Goal: Use online tool/utility: Utilize a website feature to perform a specific function

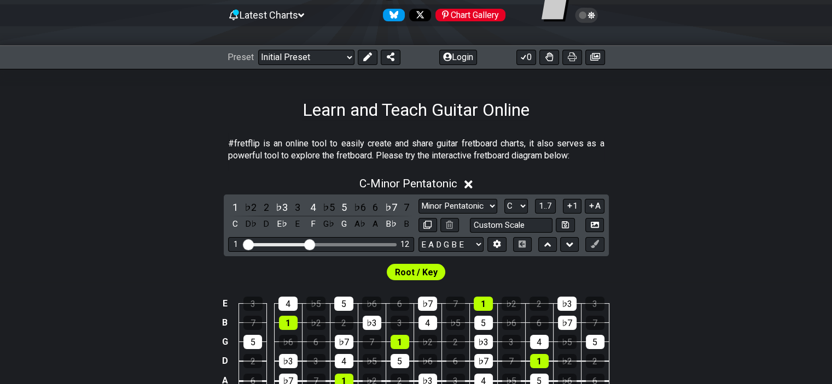
scroll to position [164, 0]
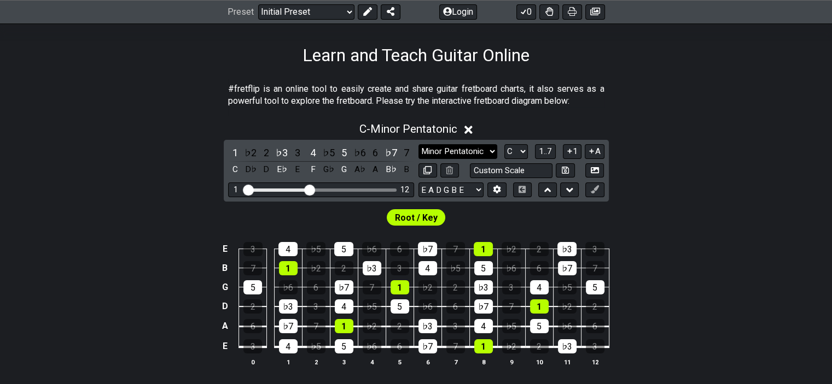
click at [489, 148] on select "Minor Pentatonic Click to edit Minor Pentatonic Major Pentatonic Minor Blues Ma…" at bounding box center [457, 151] width 79 height 15
click at [418, 144] on select "Minor Pentatonic Click to edit Minor Pentatonic Major Pentatonic Minor Blues Ma…" at bounding box center [457, 151] width 79 height 15
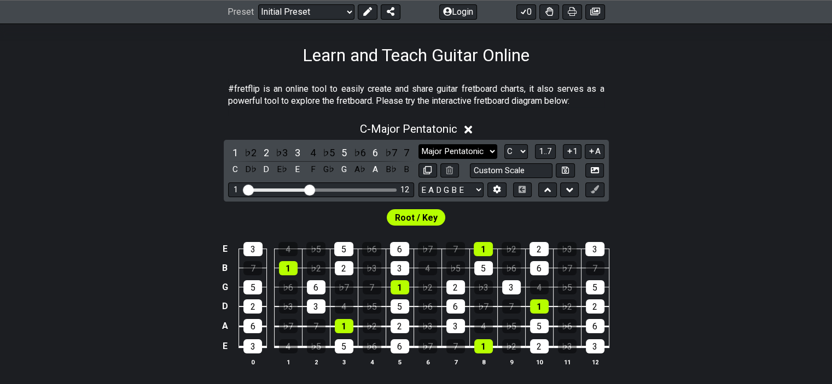
click at [490, 151] on select "Minor Pentatonic Click to edit Minor Pentatonic Major Pentatonic Minor Blues Ma…" at bounding box center [457, 151] width 79 height 15
click at [418, 144] on select "Minor Pentatonic Click to edit Minor Pentatonic Major Pentatonic Minor Blues Ma…" at bounding box center [457, 151] width 79 height 15
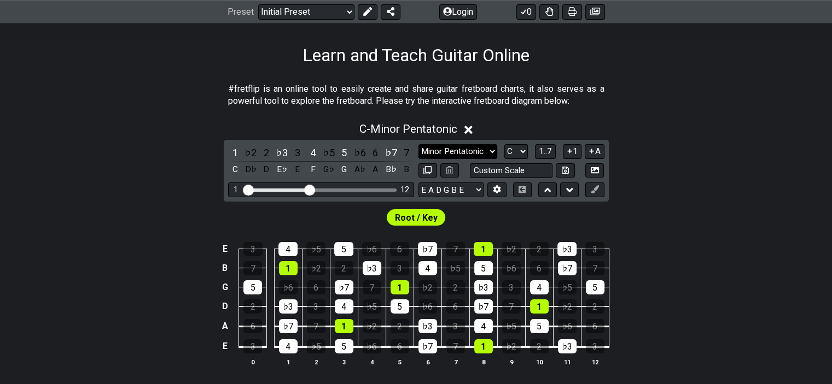
click at [489, 148] on select "Minor Pentatonic Click to edit Minor Pentatonic Major Pentatonic Minor Blues Ma…" at bounding box center [457, 151] width 79 height 15
select select "Minor Blues"
click at [418, 144] on select "Minor Pentatonic Click to edit Minor Pentatonic Major Pentatonic Minor Blues Ma…" at bounding box center [457, 151] width 79 height 15
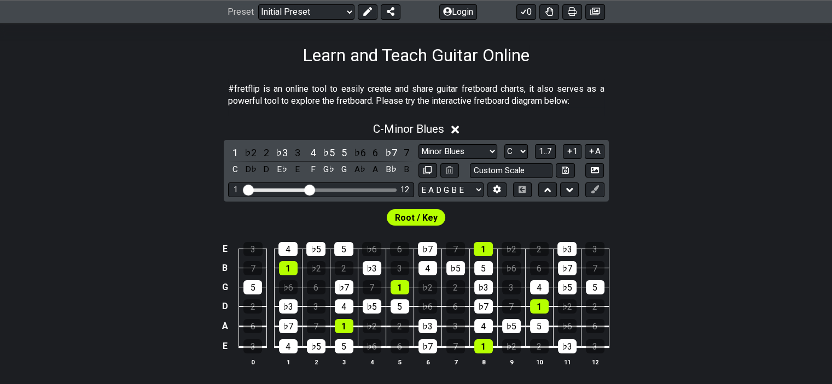
scroll to position [0, 0]
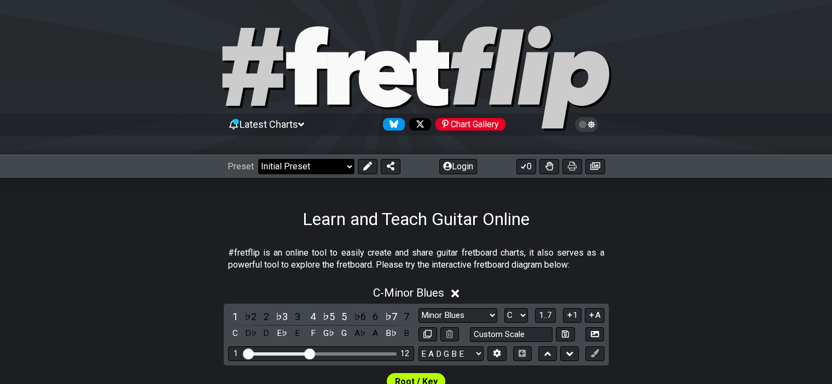
click at [349, 168] on select "Welcome to #fretflip! Initial Preset Custom Preset Minor Pentatonic Major Penta…" at bounding box center [306, 166] width 96 height 15
click at [177, 178] on div "Learn and Teach Guitar Online" at bounding box center [416, 203] width 832 height 51
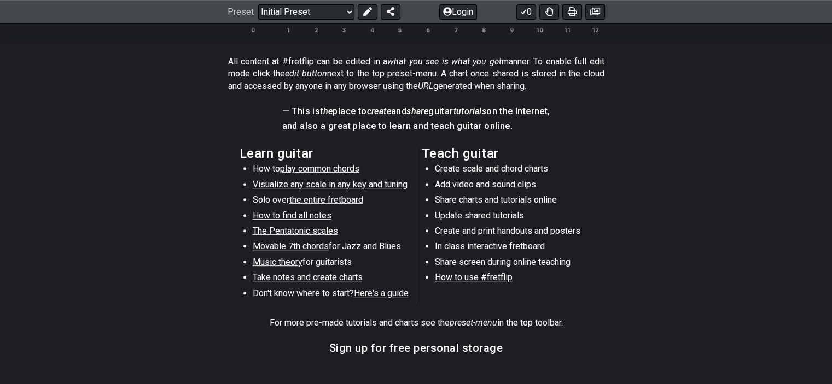
scroll to position [606, 0]
